Goal: Information Seeking & Learning: Learn about a topic

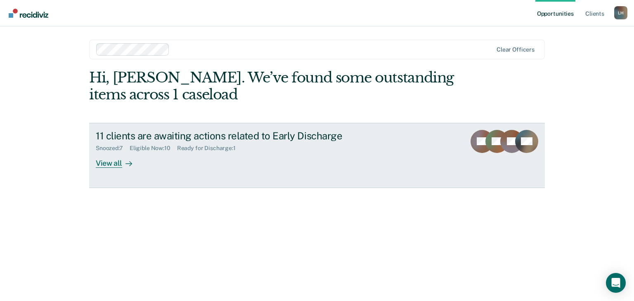
click at [112, 163] on div "View all" at bounding box center [119, 160] width 46 height 16
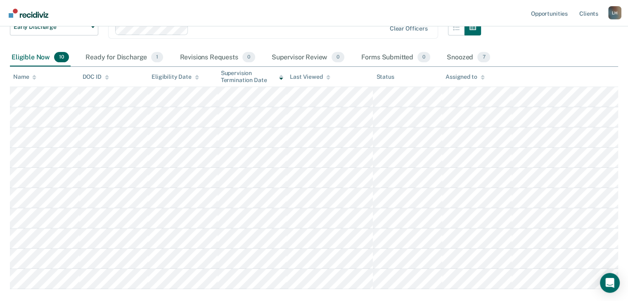
scroll to position [83, 0]
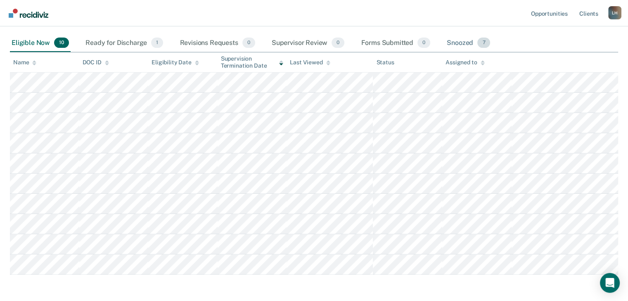
click at [457, 42] on div "Snoozed 7" at bounding box center [468, 43] width 47 height 18
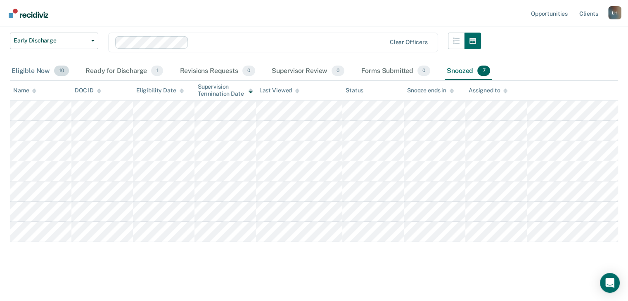
click at [43, 71] on div "Eligible Now 10" at bounding box center [40, 71] width 61 height 18
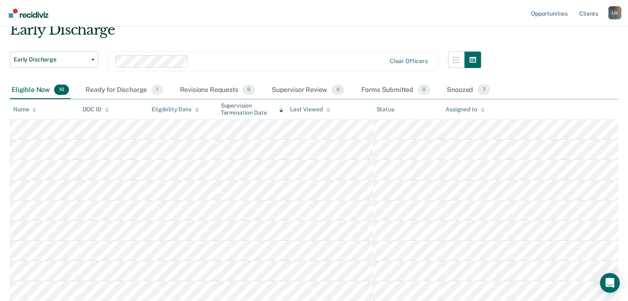
scroll to position [0, 0]
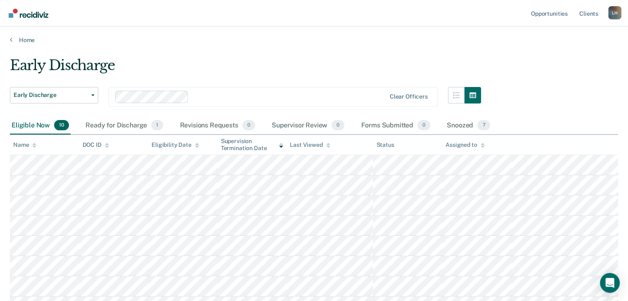
click at [341, 50] on main "Early Discharge Early Discharge Early Discharge Clear officers Eligible Now 10 …" at bounding box center [314, 229] width 628 height 371
